Goal: Task Accomplishment & Management: Complete application form

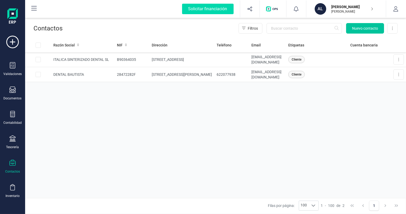
click at [361, 27] on span "Nuevo contacto" at bounding box center [365, 28] width 26 height 5
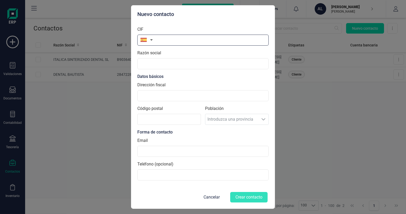
click at [162, 40] on input "text" at bounding box center [202, 40] width 131 height 11
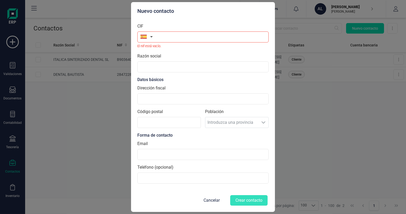
click at [153, 42] on button "button" at bounding box center [145, 36] width 16 height 10
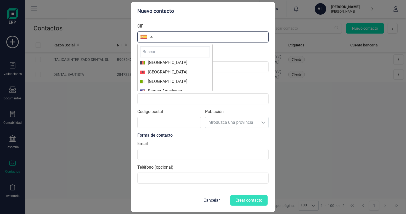
click at [166, 36] on input "text" at bounding box center [202, 36] width 131 height 11
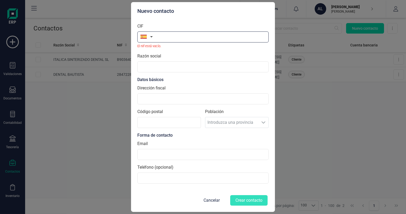
paste input "28857858B"
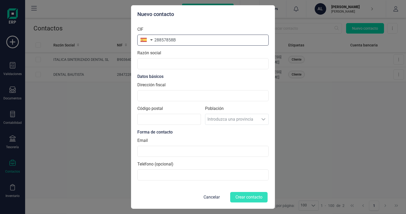
type input "28857858B"
click at [186, 63] on input "text" at bounding box center [202, 63] width 131 height 11
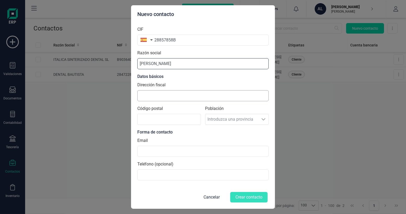
type input "[PERSON_NAME]"
click at [188, 93] on input "Dirección fiscal" at bounding box center [202, 95] width 131 height 11
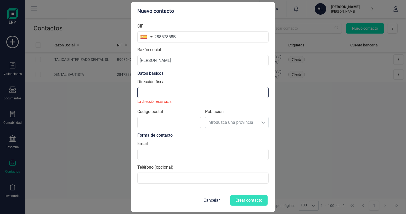
click at [156, 94] on input "Dirección fiscal" at bounding box center [202, 92] width 131 height 11
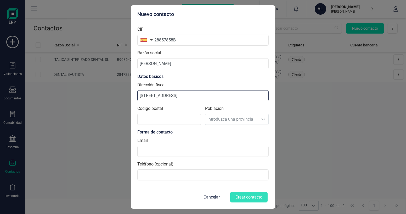
type input "Calle ermita, 2, local 1.3, Castillo de las Guardas"
click at [249, 116] on div "Población Introduzca una provincia Introduzca una provincia" at bounding box center [237, 117] width 64 height 24
click at [248, 118] on div "Población Introduzca una provincia Introduzca una provincia" at bounding box center [237, 117] width 64 height 24
click at [243, 122] on div "Población Introduzca una provincia Introduzca una provincia" at bounding box center [237, 117] width 64 height 24
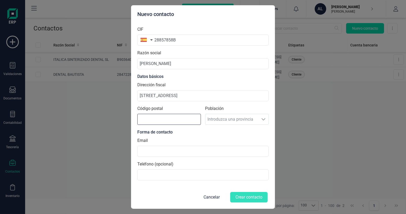
click at [177, 123] on input "Código postal" at bounding box center [169, 119] width 64 height 11
type input "41890"
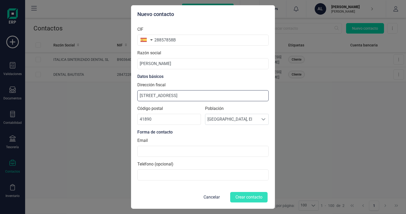
drag, startPoint x: 232, startPoint y: 95, endPoint x: 183, endPoint y: 100, distance: 49.7
click at [183, 100] on input "Calle ermita, 2, local 1.3, Castillo de las Guardas" at bounding box center [202, 95] width 131 height 11
type input "[STREET_ADDRESS]"
click at [254, 119] on span "[PERSON_NAME][GEOGRAPHIC_DATA], El" at bounding box center [232, 119] width 53 height 10
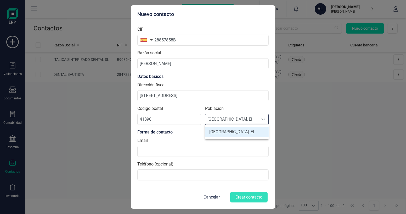
scroll to position [3, 23]
drag, startPoint x: 254, startPoint y: 119, endPoint x: 273, endPoint y: 132, distance: 22.3
click at [273, 132] on div "Nuevo contacto CIF 28857858B Razón social ANTONIO OCTAVIO SUAREZ MURILLO Datos …" at bounding box center [203, 106] width 144 height 203
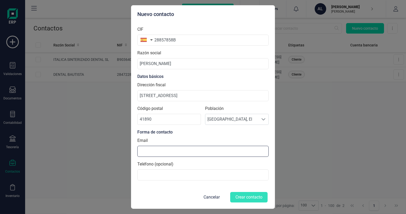
click at [177, 153] on input at bounding box center [202, 151] width 131 height 11
type input "[EMAIL_ADDRESS][DOMAIN_NAME]"
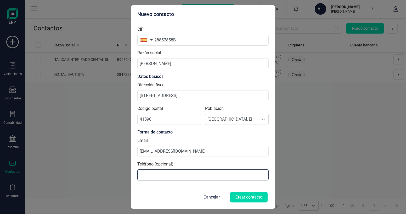
click at [172, 171] on input at bounding box center [202, 174] width 131 height 11
paste input "605085893"
type input "605085893"
click at [250, 197] on button "Crear contacto" at bounding box center [248, 197] width 37 height 10
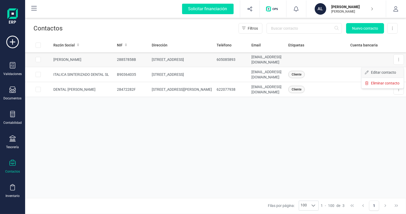
click at [384, 71] on span "Editar contacto" at bounding box center [383, 72] width 25 height 5
click at [398, 74] on icon at bounding box center [398, 74] width 1 height 4
click at [377, 87] on span "Editar contacto" at bounding box center [383, 87] width 25 height 5
click at [400, 89] on button at bounding box center [399, 89] width 10 height 10
click at [387, 101] on span "Editar contacto" at bounding box center [383, 101] width 25 height 5
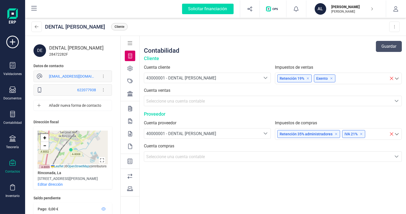
click at [250, 78] on div "43000001 - DENTAL [PERSON_NAME]" at bounding box center [202, 78] width 112 height 6
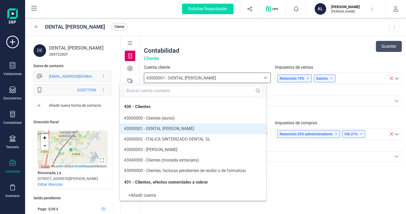
click at [250, 78] on div "43000001 - DENTAL [PERSON_NAME]" at bounding box center [202, 78] width 112 height 6
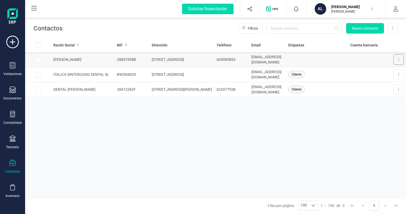
click at [396, 59] on button at bounding box center [399, 59] width 10 height 10
click at [385, 72] on span "Editar contacto" at bounding box center [383, 72] width 25 height 5
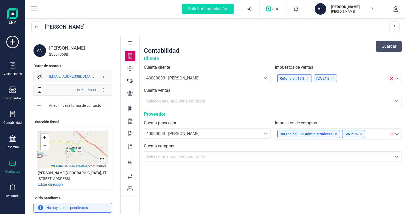
click at [333, 77] on icon at bounding box center [333, 78] width 3 height 3
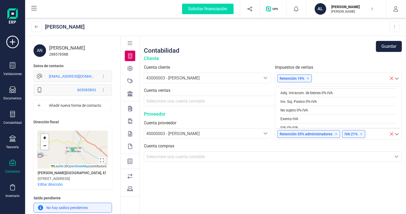
scroll to position [71, 0]
click at [302, 113] on div "Exento - IVA" at bounding box center [339, 116] width 116 height 9
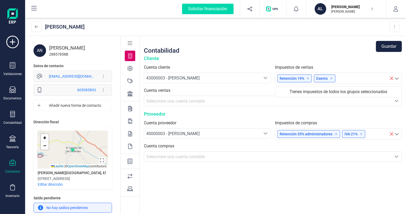
click at [346, 45] on div "Contabilidad Guardar" at bounding box center [273, 46] width 258 height 17
click at [130, 68] on icon at bounding box center [130, 68] width 5 height 5
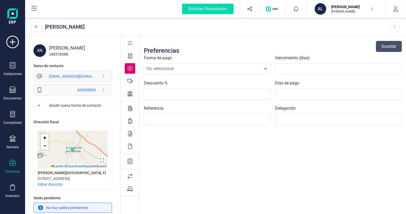
click at [200, 67] on span "Sin seleccionar" at bounding box center [202, 68] width 117 height 10
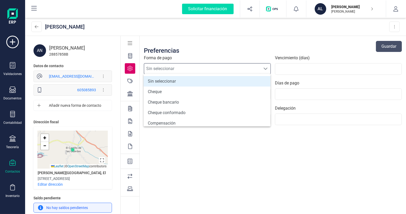
click at [204, 65] on span "Sin seleccionar" at bounding box center [202, 68] width 117 height 10
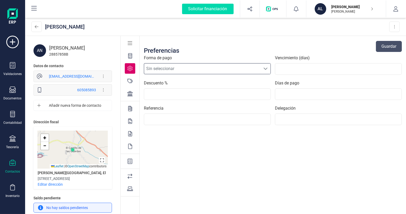
click at [131, 108] on icon at bounding box center [130, 108] width 4 height 5
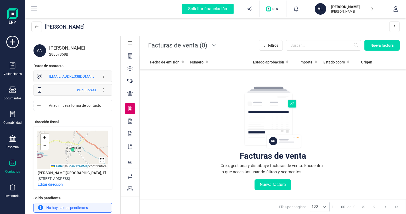
click at [130, 119] on icon at bounding box center [130, 120] width 4 height 5
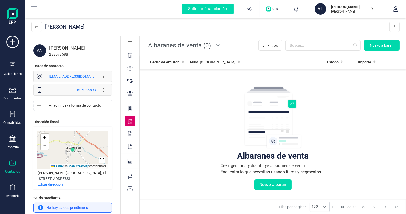
click at [131, 132] on icon at bounding box center [130, 133] width 4 height 5
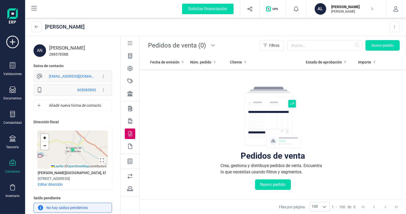
click at [131, 93] on icon at bounding box center [129, 93] width 5 height 5
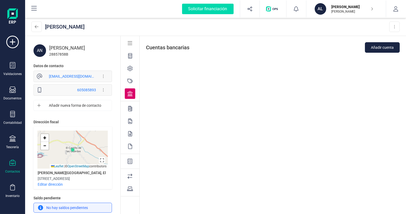
click at [131, 80] on icon at bounding box center [129, 80] width 5 height 5
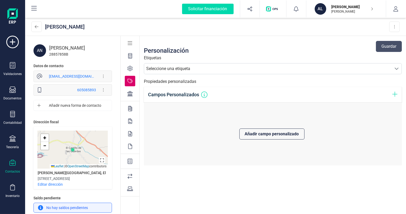
click at [215, 71] on div "Seleccione una etiqueta" at bounding box center [268, 68] width 248 height 10
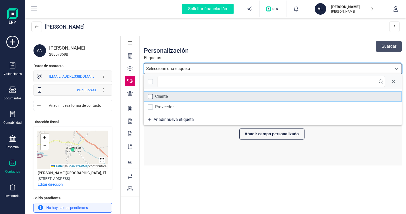
click at [152, 96] on div at bounding box center [150, 96] width 5 height 5
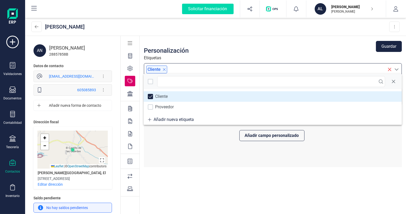
click at [397, 70] on span at bounding box center [397, 69] width 4 height 4
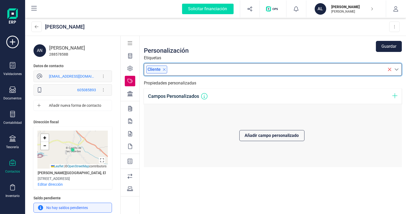
click at [388, 45] on button "Guardar" at bounding box center [389, 46] width 26 height 11
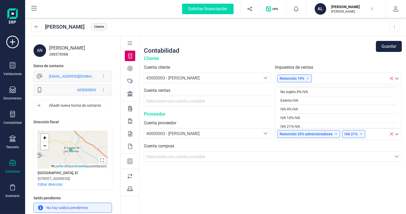
scroll to position [94, 0]
click at [304, 91] on div "Exento - IVA" at bounding box center [339, 95] width 116 height 9
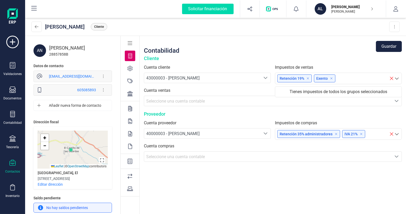
scroll to position [0, 0]
click at [389, 45] on button "Guardar" at bounding box center [389, 46] width 26 height 11
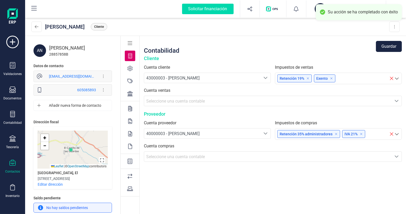
click at [128, 68] on icon at bounding box center [129, 68] width 5 height 5
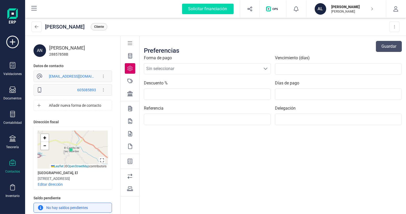
click at [133, 79] on div at bounding box center [130, 81] width 10 height 10
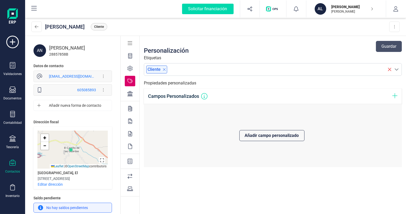
click at [128, 55] on icon at bounding box center [130, 55] width 4 height 5
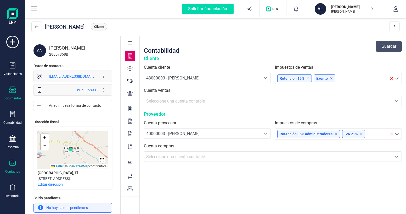
click at [13, 95] on div "Documentos" at bounding box center [12, 93] width 21 height 14
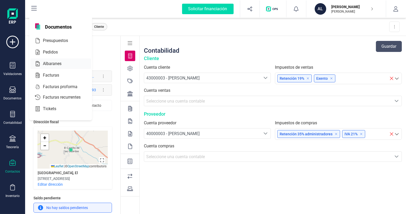
click at [60, 64] on span "Albaranes" at bounding box center [56, 63] width 30 height 6
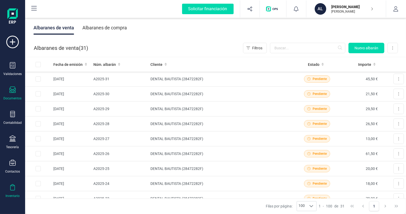
click at [8, 190] on div "Inventario" at bounding box center [12, 191] width 21 height 14
click at [67, 138] on div at bounding box center [63, 138] width 9 height 2
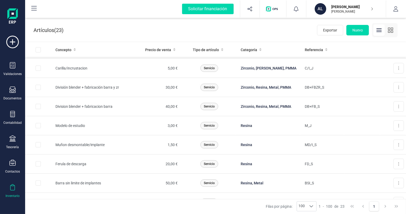
scroll to position [95, 0]
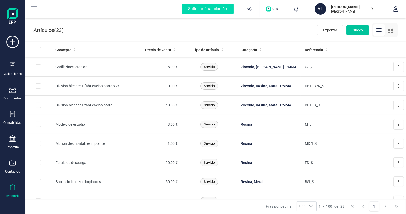
click at [362, 30] on span "Nuevo" at bounding box center [358, 29] width 10 height 5
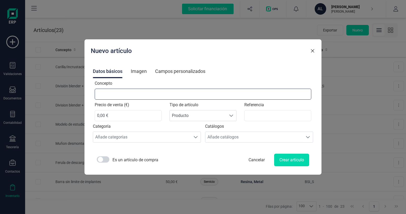
click at [141, 94] on input "Concepto" at bounding box center [203, 93] width 217 height 11
type input "Ferula de descarga"
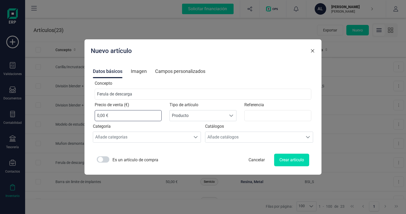
click at [124, 115] on input "0,00 €" at bounding box center [128, 115] width 67 height 11
drag, startPoint x: 123, startPoint y: 115, endPoint x: 98, endPoint y: 113, distance: 24.9
click at [98, 113] on div "Nuevo artículo Datos básicos Imagen Campos personalizados Concepto Ferula de de…" at bounding box center [203, 106] width 237 height 135
type input "15,00 €"
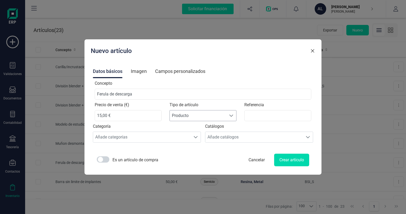
click at [208, 113] on span "Producto" at bounding box center [198, 115] width 57 height 10
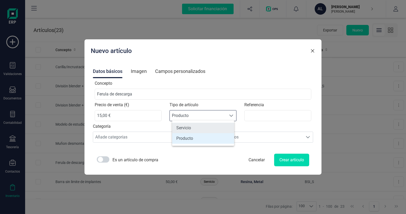
click at [195, 129] on li "Servicio" at bounding box center [203, 128] width 62 height 10
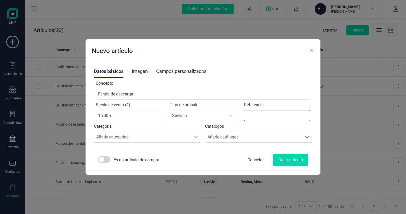
click at [248, 114] on input "Referencia" at bounding box center [277, 115] width 66 height 11
type input "FD"
click at [160, 138] on div "Añade categorías" at bounding box center [142, 137] width 97 height 10
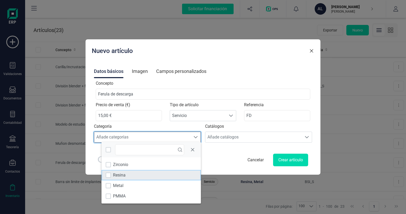
click at [126, 175] on li "Resina" at bounding box center [151, 175] width 99 height 10
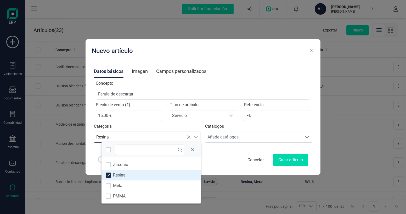
click at [221, 156] on div "Es un artículo de compra Cancelar Crear artículo" at bounding box center [203, 159] width 211 height 13
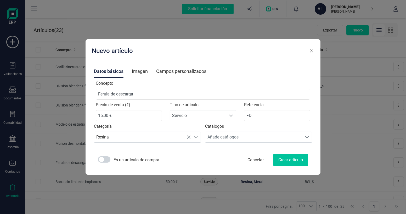
click at [275, 159] on button "Crear artículo" at bounding box center [290, 159] width 35 height 13
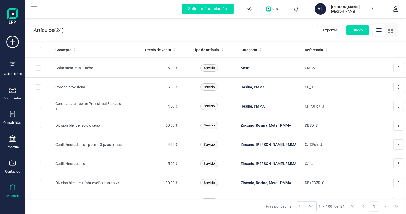
scroll to position [0, 0]
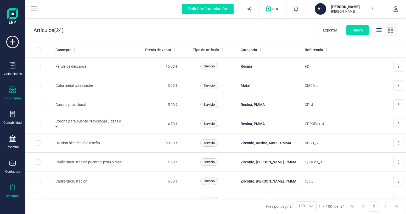
click at [12, 89] on icon at bounding box center [12, 89] width 6 height 6
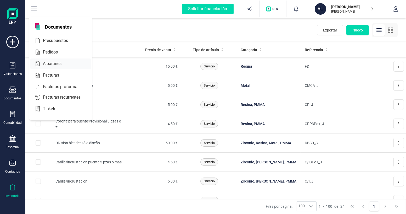
click at [58, 61] on span "Albaranes" at bounding box center [56, 63] width 30 height 6
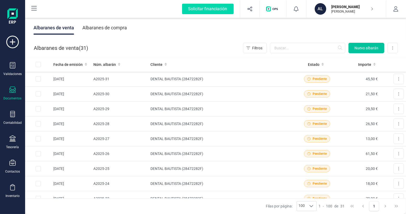
click at [363, 47] on span "Nuevo albarán" at bounding box center [367, 47] width 24 height 5
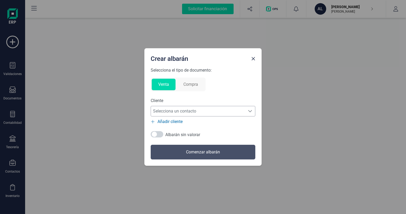
click at [173, 109] on span "Selecciona un contacto" at bounding box center [198, 111] width 94 height 10
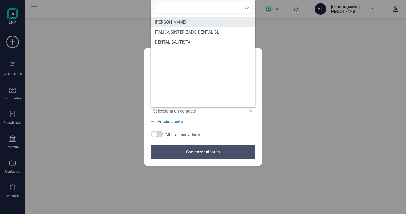
click at [181, 23] on span "[PERSON_NAME]" at bounding box center [170, 22] width 31 height 6
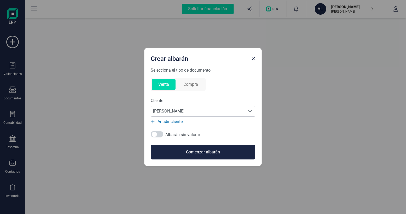
click at [203, 154] on button "Comenzar albarán" at bounding box center [203, 152] width 105 height 15
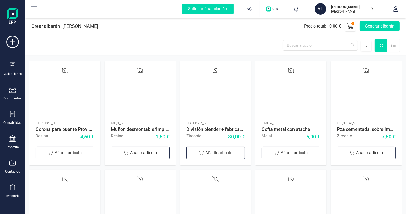
click at [365, 49] on div at bounding box center [366, 45] width 10 height 10
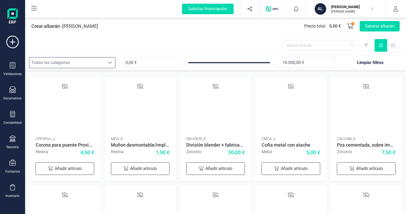
click at [99, 60] on div "Todas las categorías" at bounding box center [67, 62] width 76 height 10
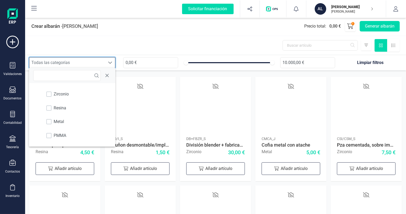
scroll to position [3, 23]
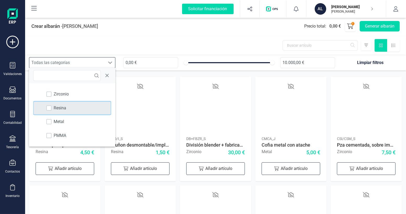
click at [57, 108] on span "Resina" at bounding box center [60, 108] width 13 height 6
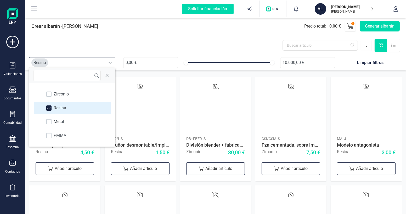
click at [151, 44] on div at bounding box center [215, 45] width 381 height 19
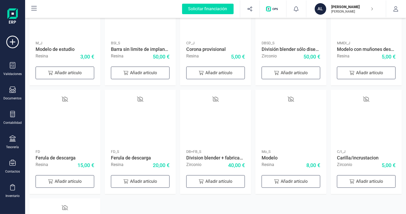
scroll to position [210, 0]
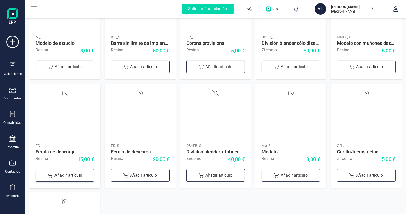
click at [66, 172] on div "Añadir artículo" at bounding box center [65, 175] width 59 height 13
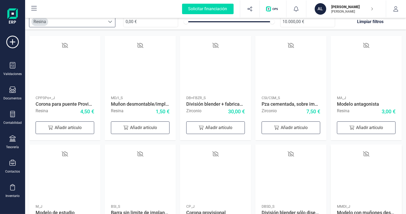
scroll to position [0, 0]
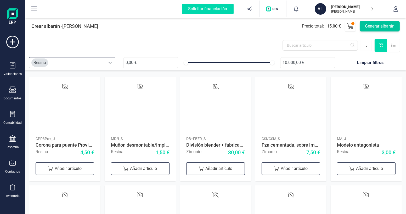
click at [368, 30] on button "Generar albarán" at bounding box center [380, 26] width 40 height 10
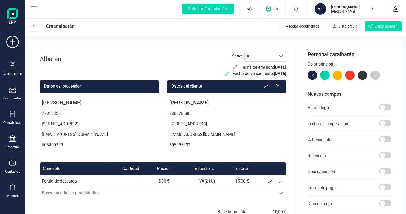
click at [225, 72] on icon at bounding box center [227, 73] width 4 height 4
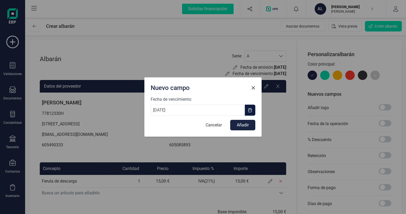
click at [252, 108] on span "button" at bounding box center [250, 110] width 4 height 4
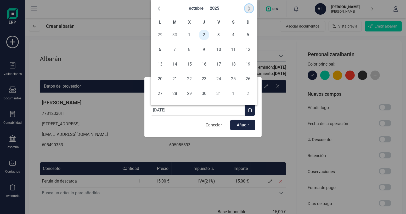
click at [249, 10] on span "button" at bounding box center [249, 8] width 4 height 4
click at [190, 52] on span "5" at bounding box center [189, 49] width 10 height 10
type input "05/11/2025"
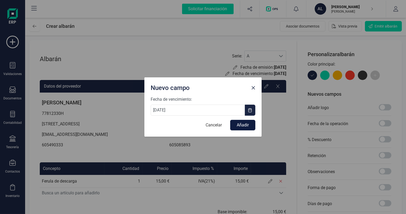
click at [246, 127] on button "Añadir" at bounding box center [242, 125] width 25 height 10
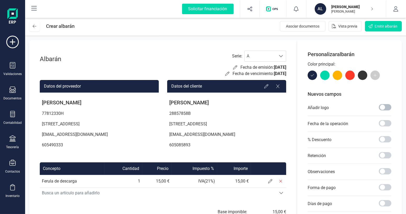
click at [381, 107] on span at bounding box center [385, 107] width 13 height 6
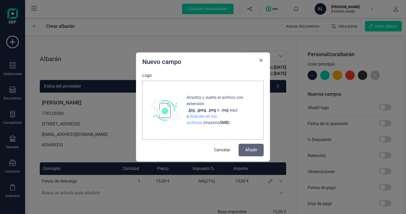
click at [174, 111] on img at bounding box center [165, 109] width 29 height 21
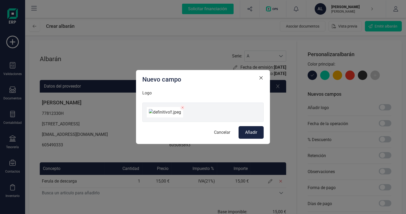
click at [252, 135] on span "Añadir" at bounding box center [251, 132] width 12 height 6
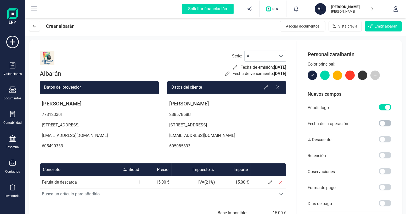
click at [389, 123] on span at bounding box center [385, 123] width 13 height 6
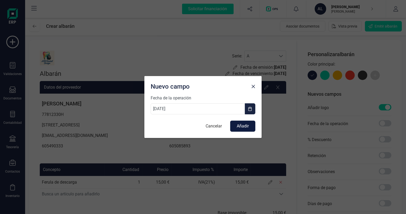
click at [245, 126] on button "Añadir" at bounding box center [242, 125] width 25 height 11
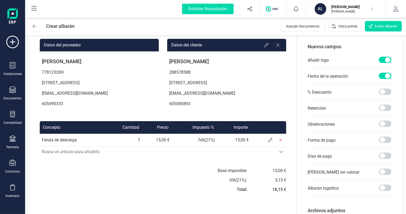
scroll to position [47, 0]
click at [269, 142] on icon at bounding box center [270, 140] width 4 height 4
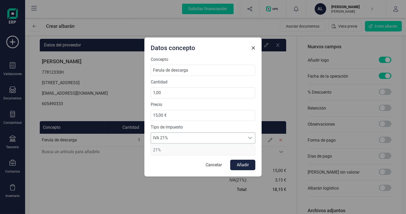
click at [168, 134] on span "IVA 21%" at bounding box center [198, 137] width 94 height 10
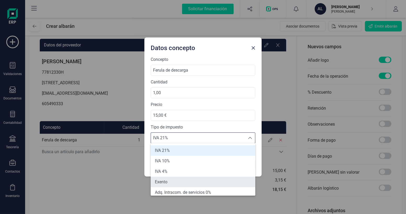
click at [170, 180] on li "Exento" at bounding box center [203, 181] width 105 height 10
type input "0%"
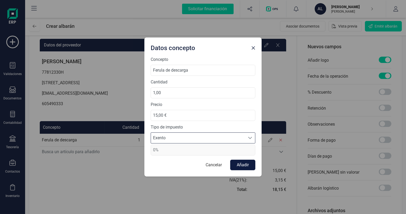
click at [245, 166] on button "Añadir" at bounding box center [242, 164] width 25 height 10
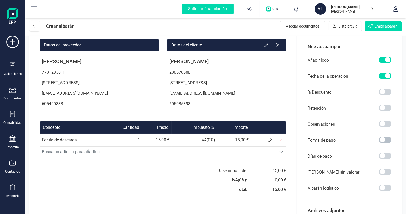
click at [382, 139] on span at bounding box center [385, 139] width 13 height 6
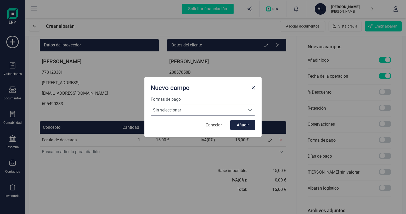
click at [229, 108] on span "Sin seleccionar" at bounding box center [198, 110] width 94 height 10
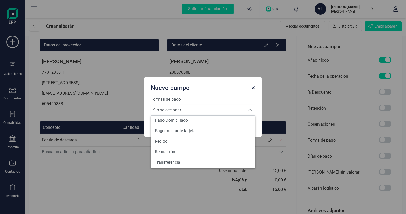
scroll to position [192, 0]
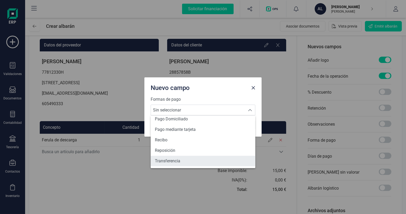
click at [180, 160] on span "Transferencia" at bounding box center [167, 161] width 25 height 6
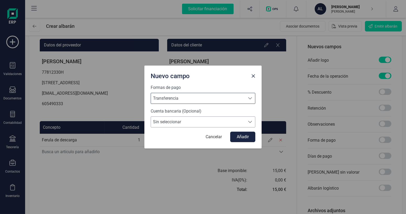
click at [195, 125] on span "Sin seleccionar" at bounding box center [198, 122] width 94 height 10
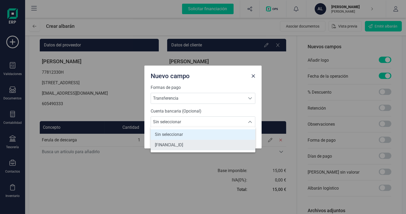
click at [183, 144] on span "ES4201861001930504283365" at bounding box center [169, 145] width 28 height 6
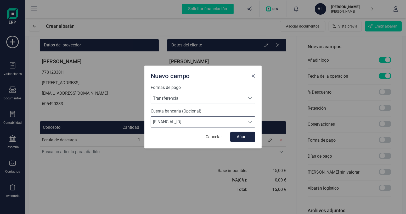
click at [250, 121] on icon "Seleccione una cuenta bancaria" at bounding box center [250, 122] width 4 height 4
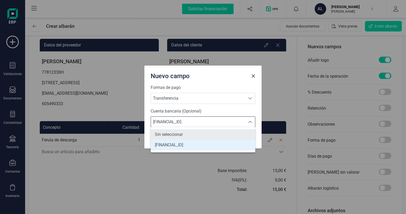
click at [196, 133] on li "Sin seleccionar" at bounding box center [203, 134] width 105 height 10
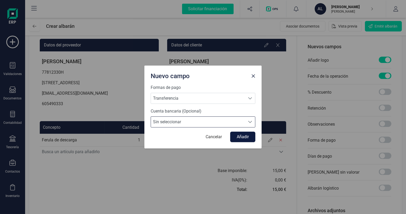
click at [234, 138] on button "Añadir" at bounding box center [242, 136] width 25 height 10
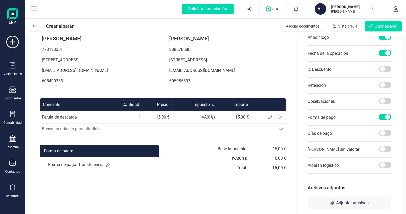
scroll to position [71, 0]
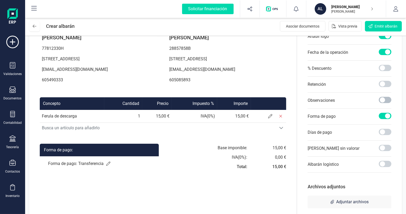
click at [391, 98] on span at bounding box center [385, 100] width 13 height 6
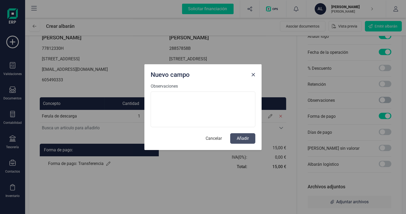
scroll to position [3, 2]
type textarea "TRABAJO DE: · MARI A. (P): FERULA DE DESCARGA"
click at [252, 137] on button "Añadir" at bounding box center [242, 138] width 25 height 10
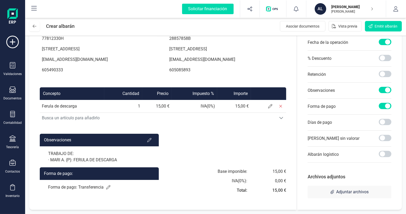
scroll to position [0, 0]
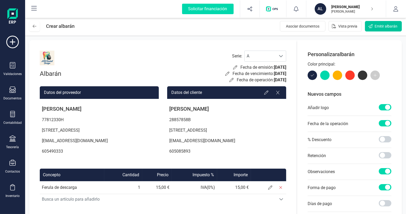
click at [381, 28] on span "Emitir albarán" at bounding box center [386, 26] width 23 height 5
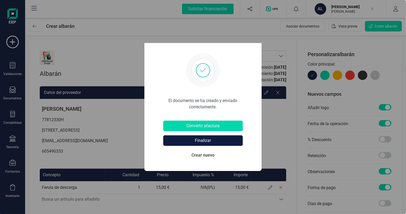
click at [212, 142] on button "Finalizar" at bounding box center [203, 140] width 80 height 10
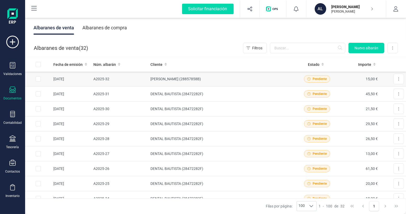
click at [269, 76] on td "ANTONIO OCTAVIO SUAREZ MURILLO (28857858B)" at bounding box center [222, 78] width 148 height 15
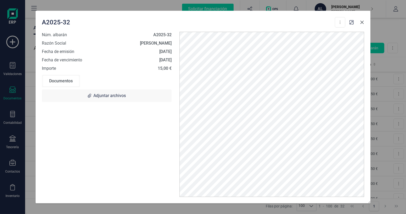
click at [362, 22] on icon "Close" at bounding box center [362, 22] width 3 height 3
